Goal: Task Accomplishment & Management: Use online tool/utility

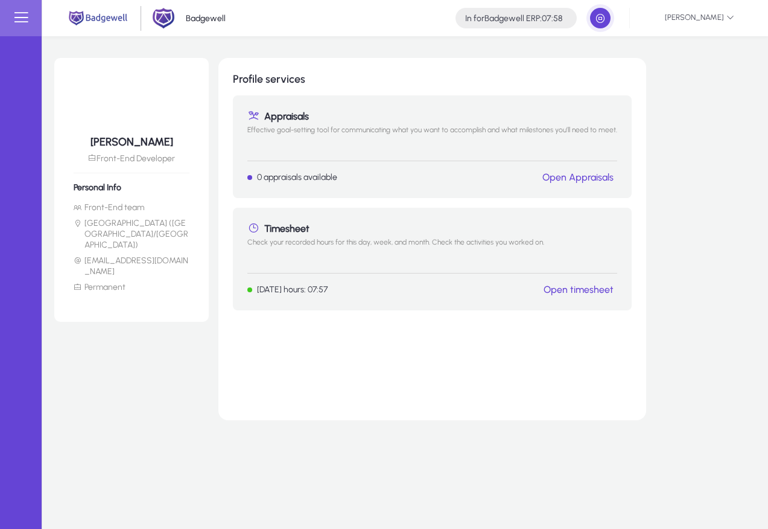
click at [90, 460] on div "[PERSON_NAME] Front-End Developer Personal Info Front-End team [GEOGRAPHIC_DATA…" at bounding box center [405, 282] width 726 height 492
click at [581, 291] on link "Open timesheet" at bounding box center [579, 289] width 70 height 11
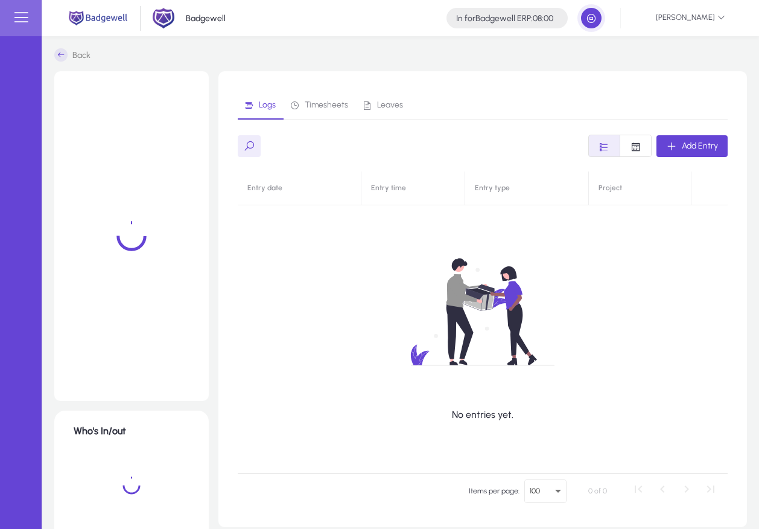
click at [688, 246] on div "No entries yet." at bounding box center [483, 322] width 490 height 302
click at [440, 159] on app-logs "Add Entry No entries yet. Entry date Entry time Entry type Project Items per pa…" at bounding box center [483, 321] width 490 height 373
